Goal: Find specific page/section: Find specific page/section

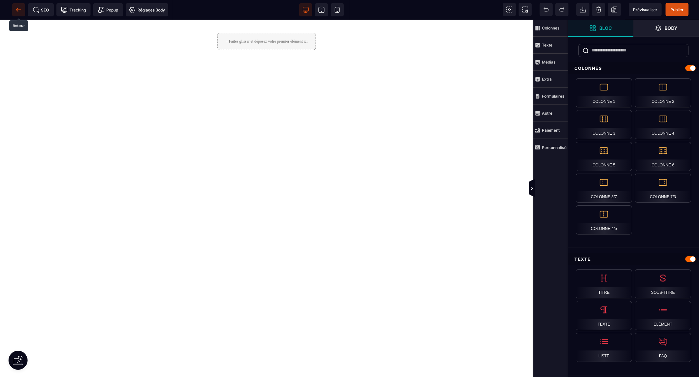
click at [15, 9] on icon at bounding box center [18, 10] width 7 height 7
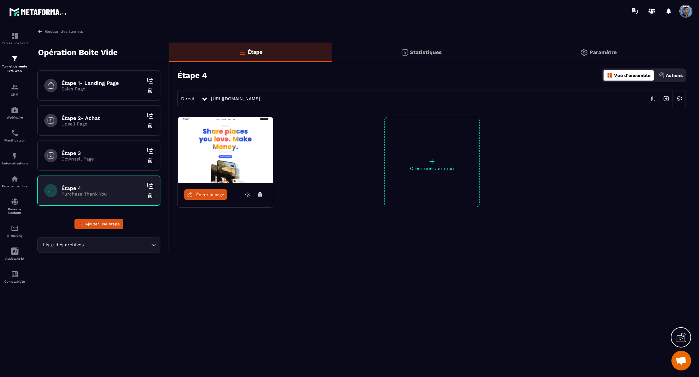
click at [202, 194] on span "Éditer la page" at bounding box center [210, 194] width 28 height 5
